Goal: Task Accomplishment & Management: Complete application form

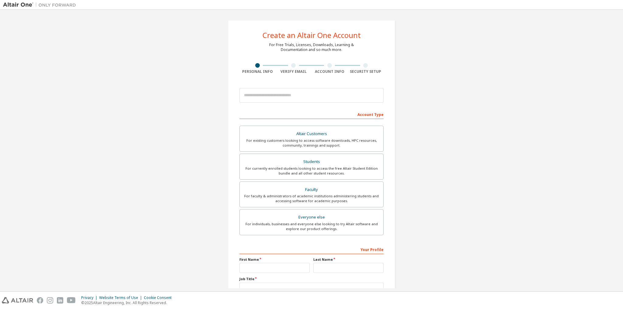
scroll to position [36, 0]
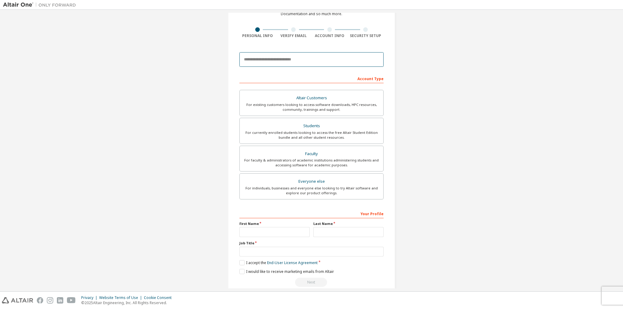
click at [308, 63] on input "email" at bounding box center [311, 59] width 144 height 15
click at [220, 89] on div "Create an Altair One Account For Free Trials, Licenses, Downloads, Learning & D…" at bounding box center [311, 138] width 182 height 322
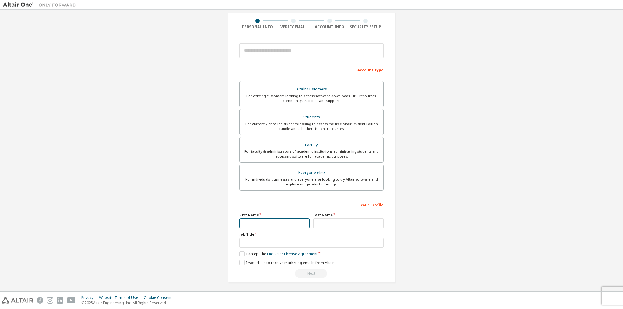
click at [258, 220] on input "text" at bounding box center [274, 224] width 70 height 10
click at [335, 221] on input "text" at bounding box center [348, 224] width 70 height 10
click at [279, 242] on input "text" at bounding box center [311, 243] width 144 height 10
click at [353, 171] on div "Everyone else" at bounding box center [311, 173] width 136 height 9
